Goal: Task Accomplishment & Management: Manage account settings

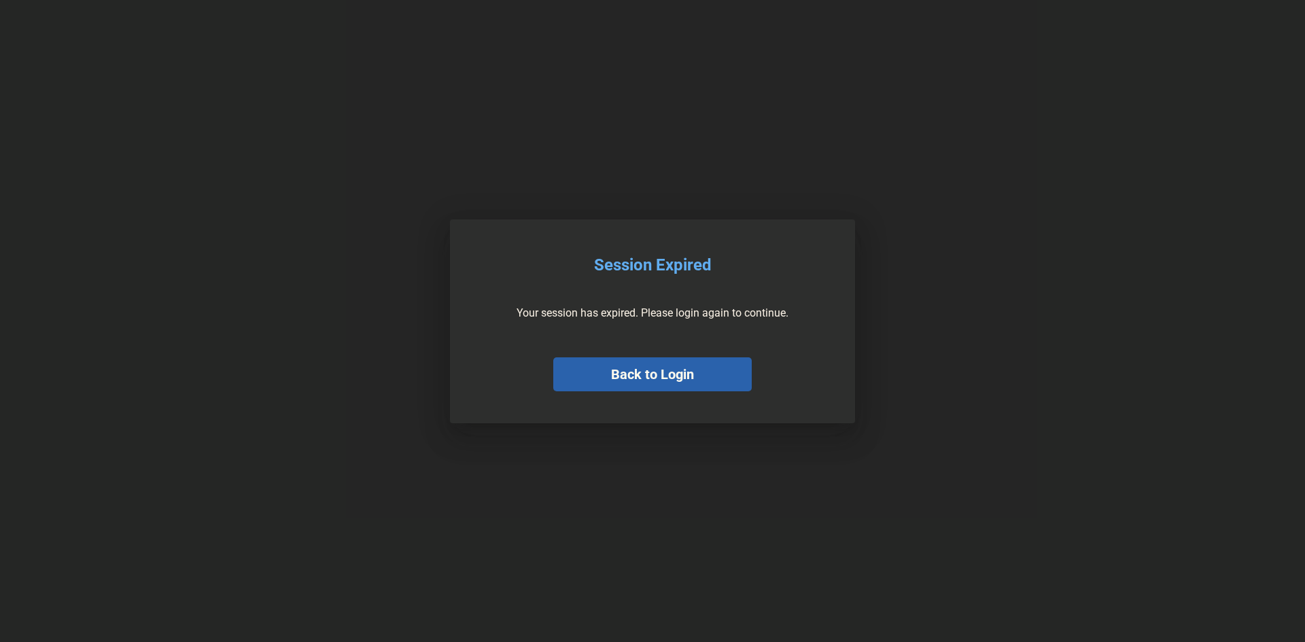
click at [647, 384] on button "Back to Login" at bounding box center [652, 374] width 198 height 34
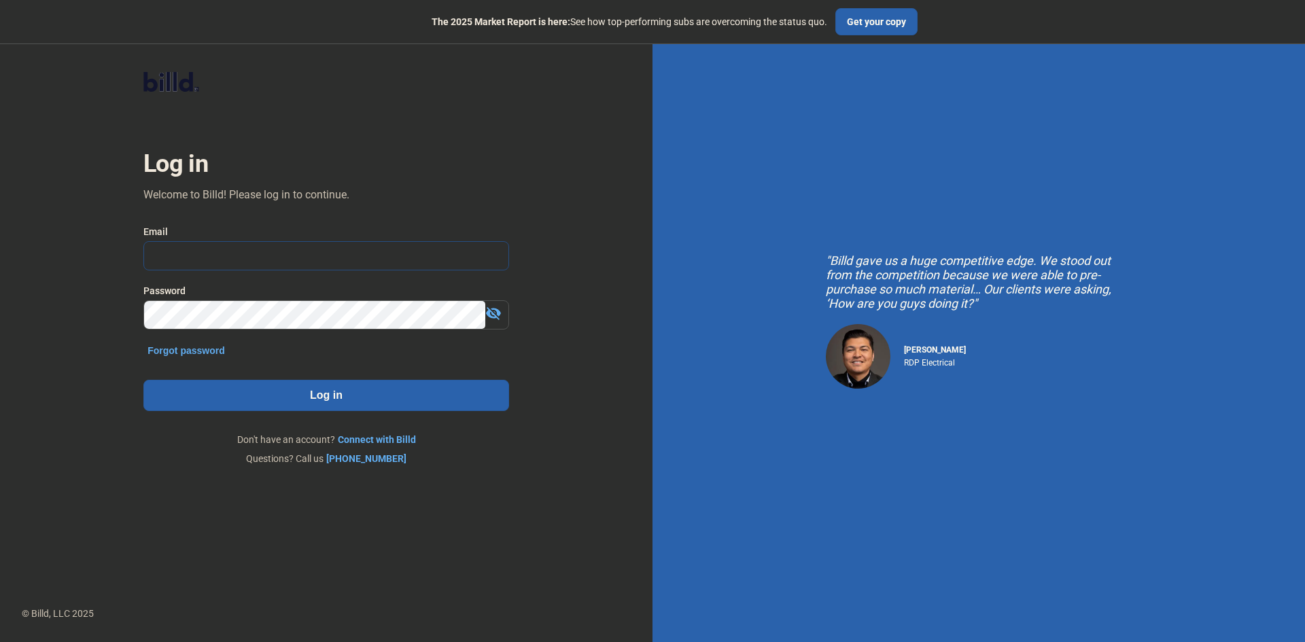
type input "[PERSON_NAME][EMAIL_ADDRESS][DOMAIN_NAME]"
click at [308, 402] on button "Log in" at bounding box center [326, 395] width 366 height 31
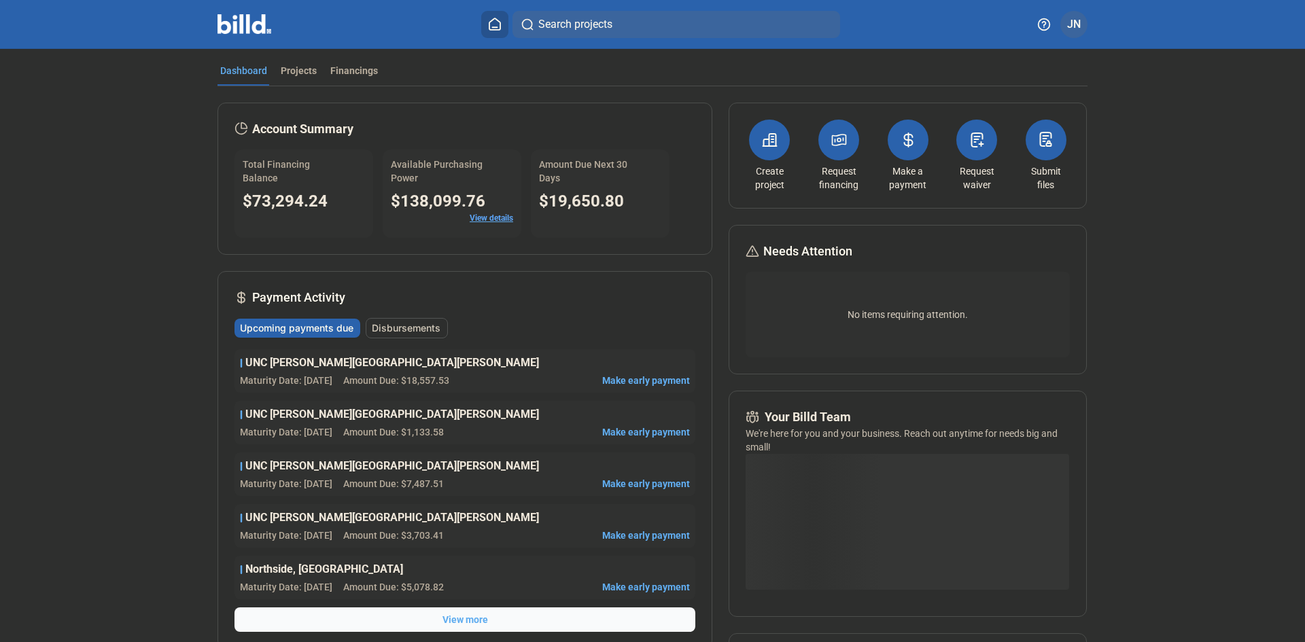
drag, startPoint x: 275, startPoint y: 73, endPoint x: 302, endPoint y: 90, distance: 32.1
click at [281, 73] on div "Projects" at bounding box center [299, 71] width 36 height 14
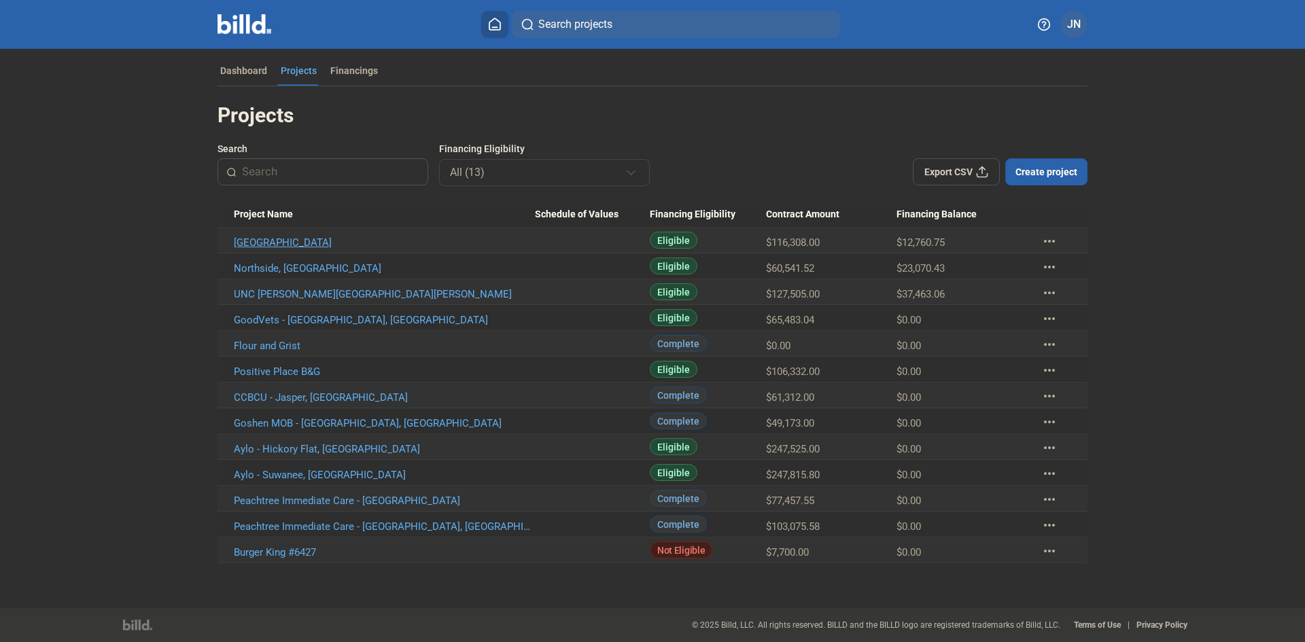
click at [326, 239] on link "[GEOGRAPHIC_DATA]" at bounding box center [384, 242] width 301 height 12
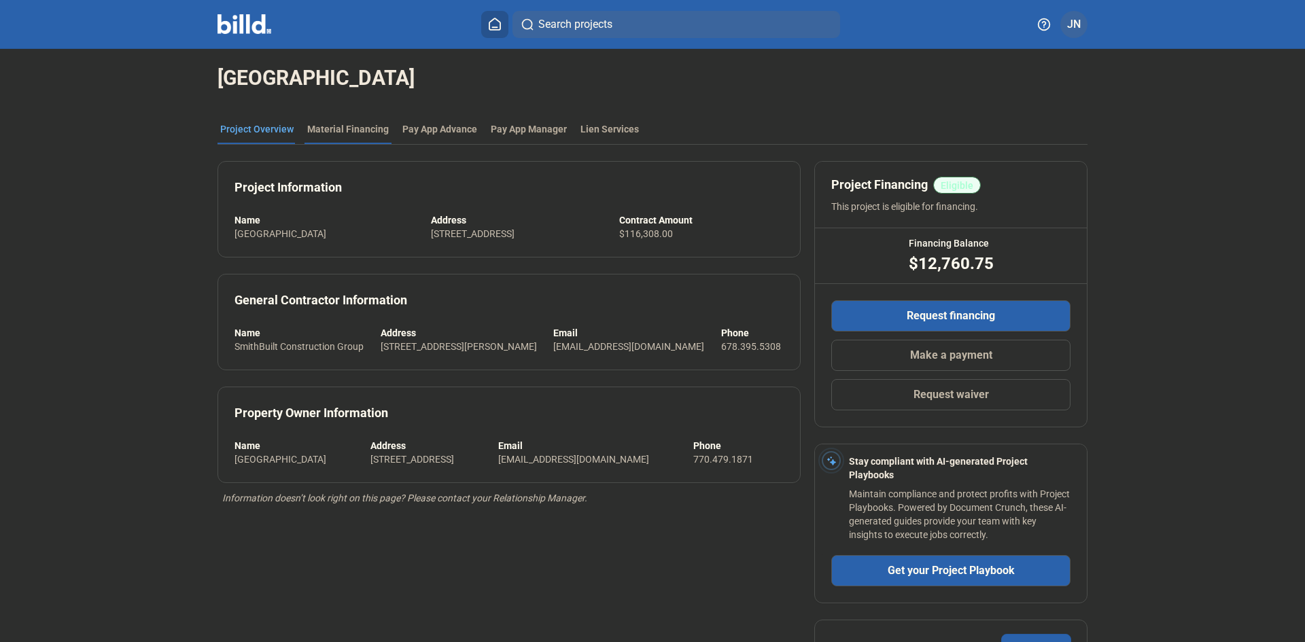
click at [336, 124] on div "Material Financing" at bounding box center [348, 129] width 82 height 14
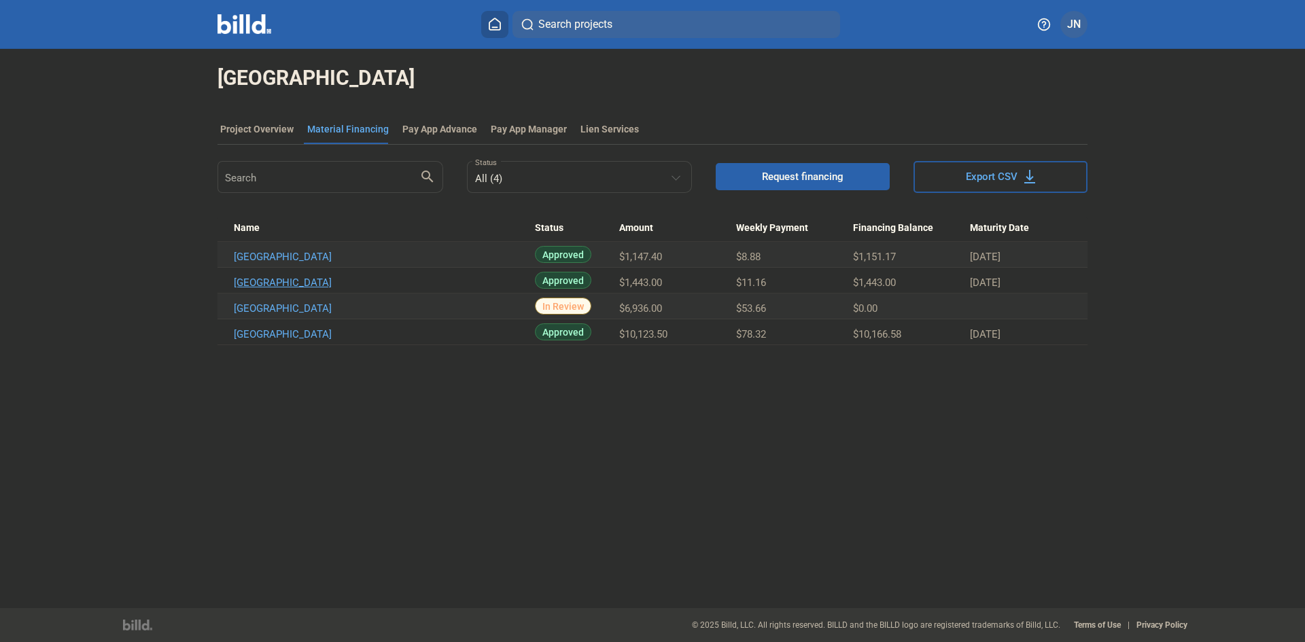
click at [317, 263] on link "[GEOGRAPHIC_DATA]" at bounding box center [384, 257] width 301 height 12
click at [343, 264] on td "[GEOGRAPHIC_DATA]" at bounding box center [375, 255] width 317 height 26
click at [340, 260] on link "[GEOGRAPHIC_DATA]" at bounding box center [384, 257] width 301 height 12
